Goal: Task Accomplishment & Management: Manage account settings

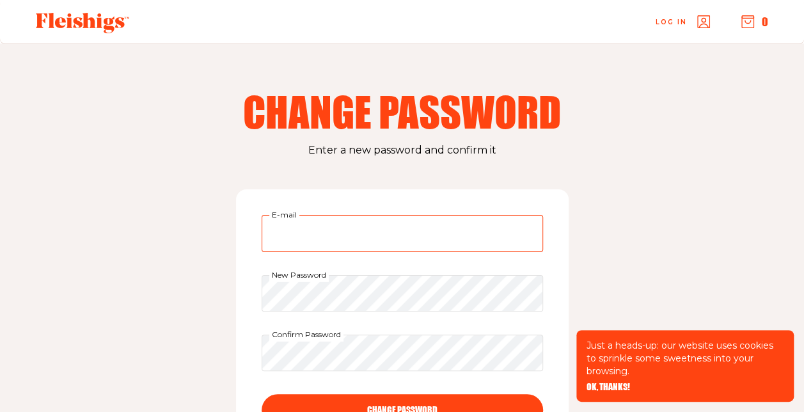
click at [336, 240] on input "E-mail" at bounding box center [402, 233] width 281 height 37
type input "sturman@sturman.ch"
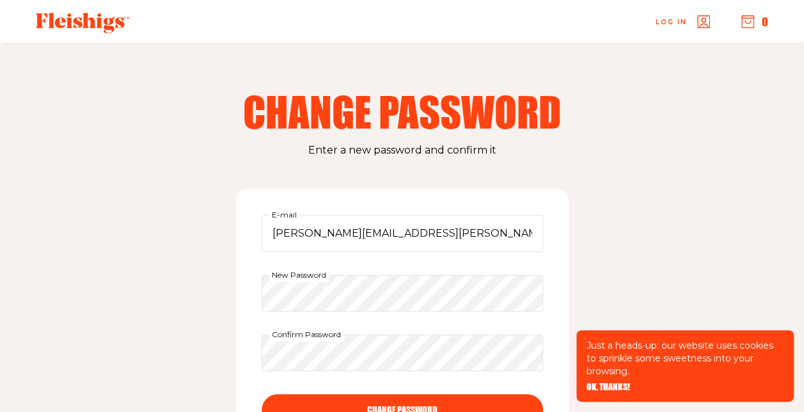
click at [506, 400] on button "CHANGE PASSWORD" at bounding box center [402, 410] width 281 height 32
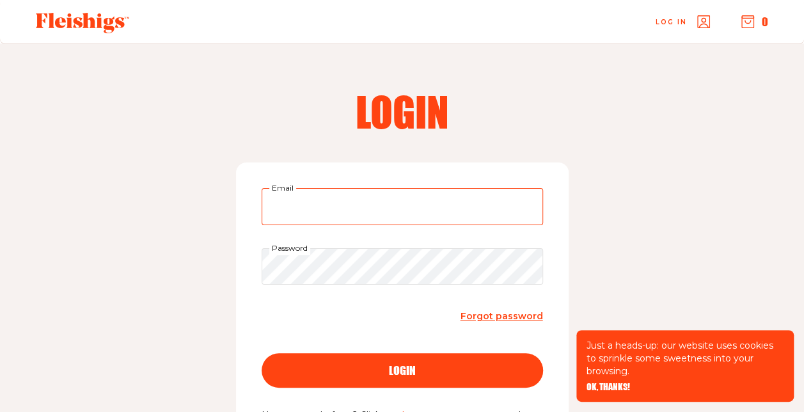
type input "sturman@sturman.ch"
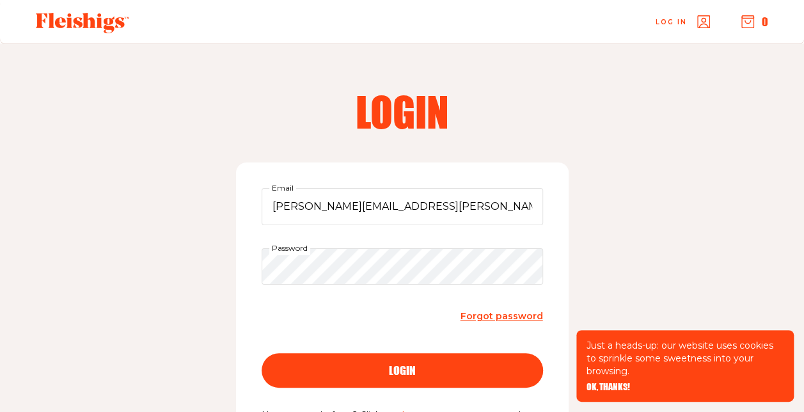
click at [527, 368] on button "login" at bounding box center [402, 370] width 281 height 35
